Goal: Transaction & Acquisition: Download file/media

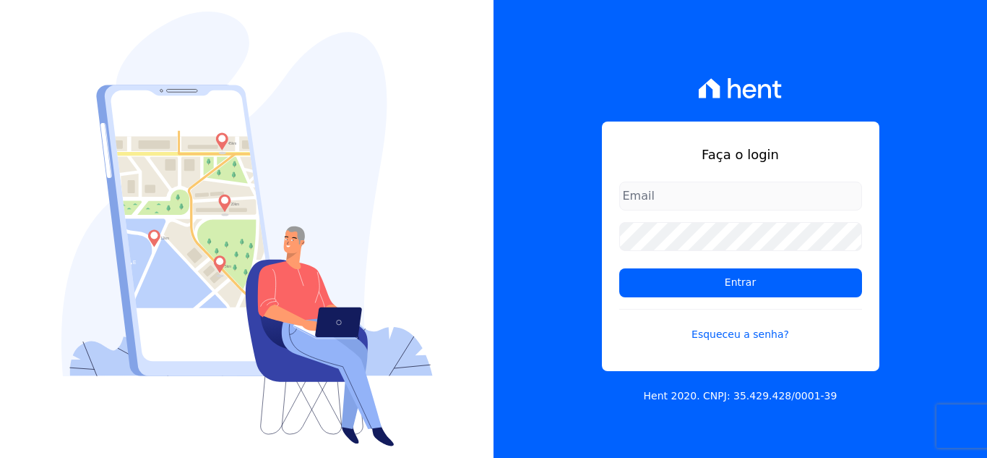
click at [643, 193] on input "email" at bounding box center [740, 195] width 243 height 29
type input "[PERSON_NAME][EMAIL_ADDRESS][PERSON_NAME][DOMAIN_NAME]"
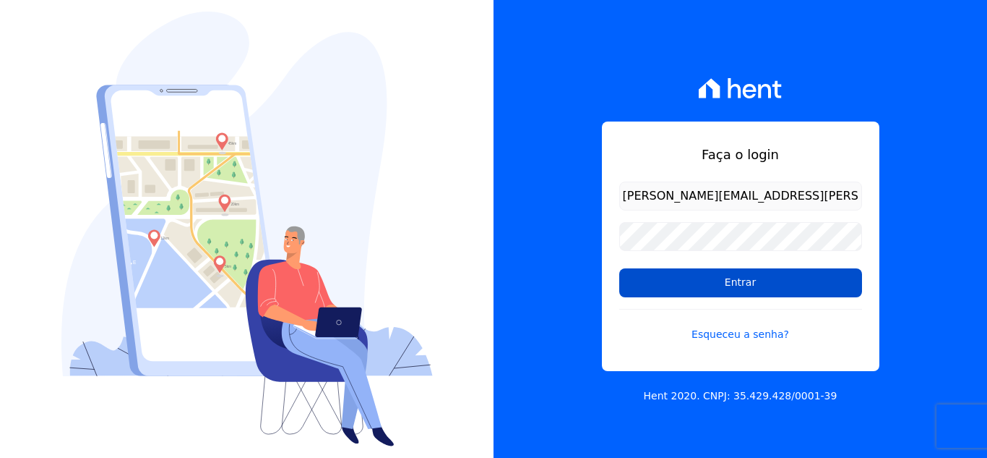
click at [718, 290] on input "Entrar" at bounding box center [740, 282] width 243 height 29
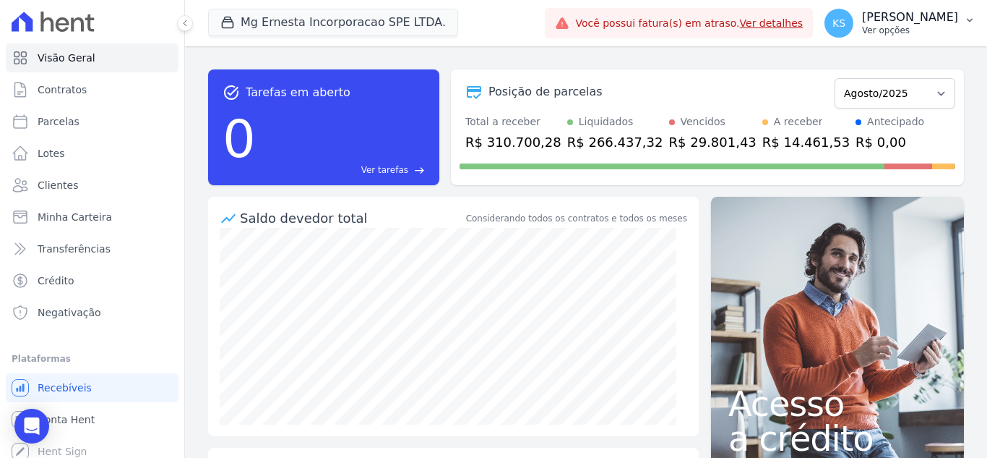
click at [911, 30] on p "Ver opções" at bounding box center [910, 31] width 96 height 12
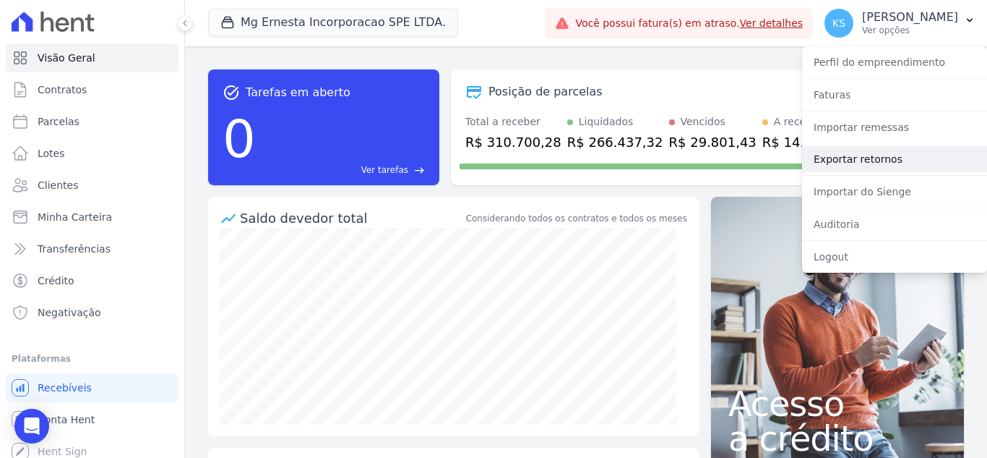
click at [861, 156] on link "Exportar retornos" at bounding box center [894, 159] width 185 height 26
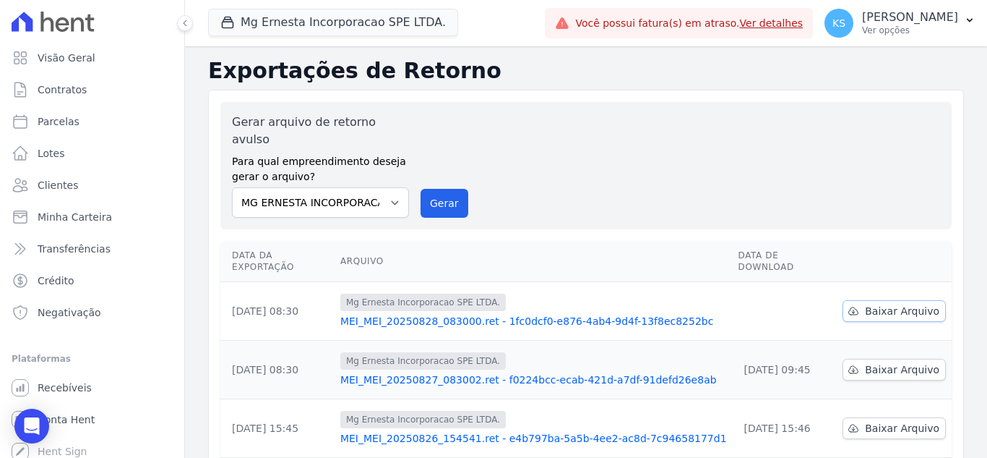
click at [872, 304] on span "Baixar Arquivo" at bounding box center [902, 311] width 74 height 14
click at [511, 193] on div "Gerar arquivo de retorno avulso Para qual empreendimento deseja gerar o arquivo…" at bounding box center [586, 165] width 708 height 104
click at [945, 12] on p "[PERSON_NAME]" at bounding box center [910, 17] width 96 height 14
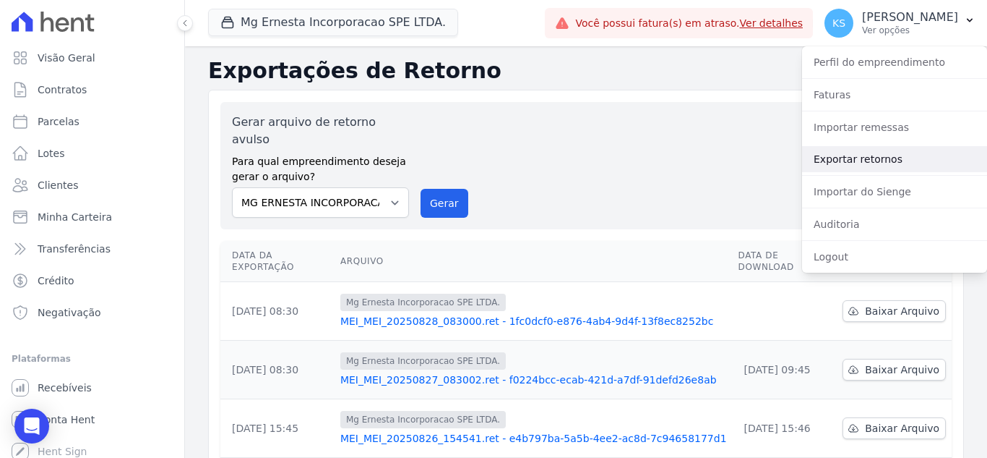
click at [857, 164] on link "Exportar retornos" at bounding box center [894, 159] width 185 height 26
